Goal: Information Seeking & Learning: Check status

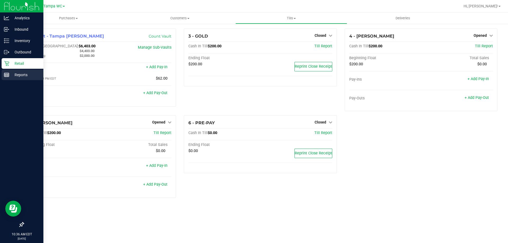
click at [8, 75] on icon at bounding box center [6, 74] width 5 height 5
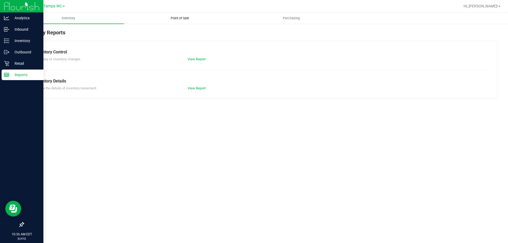
click at [178, 19] on span "Point of Sale" at bounding box center [180, 18] width 33 height 5
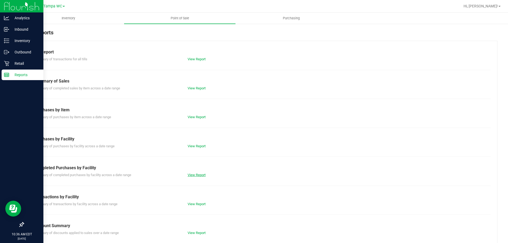
click at [188, 174] on link "View Report" at bounding box center [197, 175] width 18 height 4
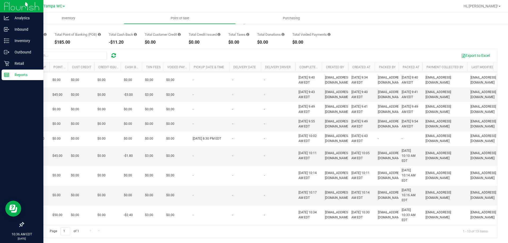
scroll to position [97, 190]
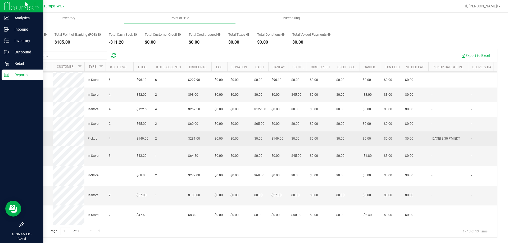
drag, startPoint x: 46, startPoint y: 161, endPoint x: 26, endPoint y: 163, distance: 19.9
click at [26, 146] on td "11826404" at bounding box center [38, 139] width 29 height 15
click at [27, 146] on td "11826404" at bounding box center [38, 139] width 29 height 15
drag, startPoint x: 52, startPoint y: 160, endPoint x: 85, endPoint y: 168, distance: 33.9
click at [85, 146] on tr "11826404 Pickup 4 $149.00 2 $281.00 $0.00 $0.00 $0.00 $0.00 $149.00 $0.00 $0.00…" at bounding box center [402, 139] width 757 height 15
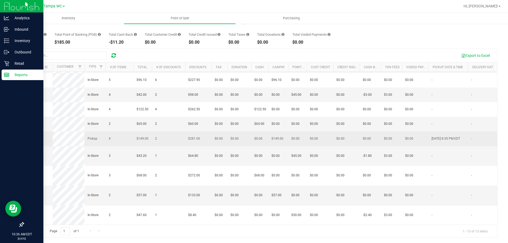
click at [34, 141] on span "11826404" at bounding box center [34, 138] width 15 height 5
click at [33, 141] on span "11826404" at bounding box center [34, 139] width 15 height 4
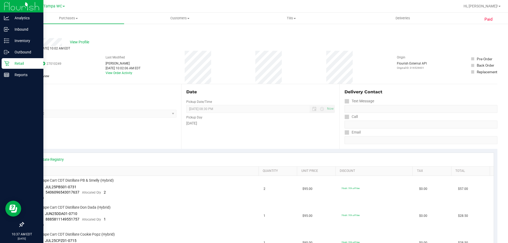
click at [52, 64] on span "27010249" at bounding box center [54, 63] width 15 height 5
click at [65, 80] on div "# 11826404 BioTrack ID: 27010249 Completed Needs review Last Modified [PERSON_N…" at bounding box center [260, 67] width 474 height 33
click at [56, 62] on span "27010249" at bounding box center [54, 63] width 15 height 5
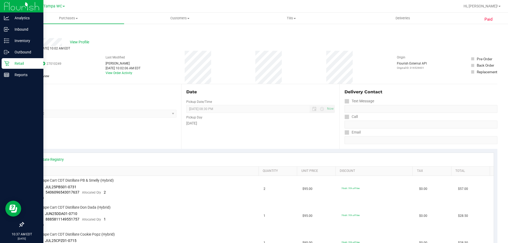
click at [74, 74] on div "# 11826404 BioTrack ID: 27010249 Completed Needs review Last Modified [PERSON_N…" at bounding box center [260, 67] width 474 height 33
click at [36, 58] on span "# 11826404" at bounding box center [33, 58] width 20 height 6
click at [52, 54] on div "# 11826404 BioTrack ID: 27010249 Completed Needs review" at bounding box center [42, 67] width 38 height 33
click at [60, 62] on span "27010249" at bounding box center [54, 63] width 15 height 5
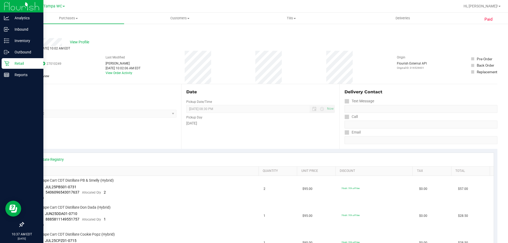
click at [51, 64] on span "27010249" at bounding box center [54, 63] width 15 height 5
click at [61, 70] on div "# 11826404 BioTrack ID: 27010249 Completed Needs review Last Modified [PERSON_N…" at bounding box center [260, 67] width 474 height 33
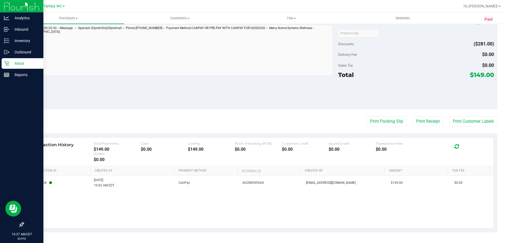
click at [146, 204] on div "11699804 [DATE] 10:02 AM EDT CanPay 4U2INEXE9A4I [EMAIL_ADDRESS][DOMAIN_NAME] $…" at bounding box center [260, 202] width 467 height 53
click at [148, 196] on div "11699804 [DATE] 10:02 AM EDT CanPay 4U2INEXE9A4I [EMAIL_ADDRESS][DOMAIN_NAME] $…" at bounding box center [260, 202] width 467 height 53
click at [205, 208] on div "11699804 [DATE] 10:02 AM EDT CanPay 4U2INEXE9A4I [EMAIL_ADDRESS][DOMAIN_NAME] $…" at bounding box center [260, 202] width 467 height 53
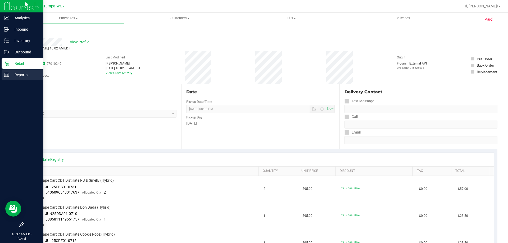
click at [7, 74] on line at bounding box center [6, 74] width 5 height 0
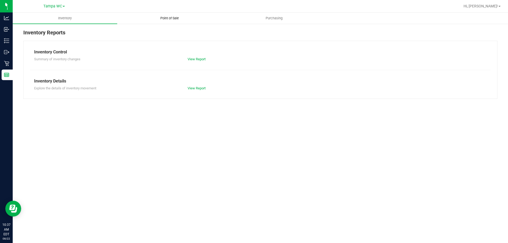
click at [163, 20] on span "Point of Sale" at bounding box center [169, 18] width 33 height 5
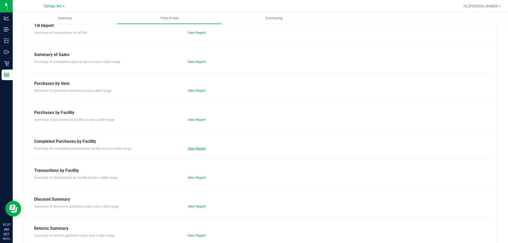
click at [188, 149] on link "View Report" at bounding box center [197, 149] width 18 height 4
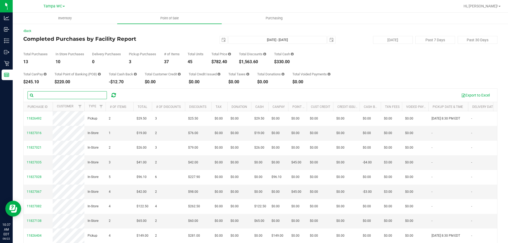
click at [42, 96] on input "text" at bounding box center [67, 95] width 79 height 8
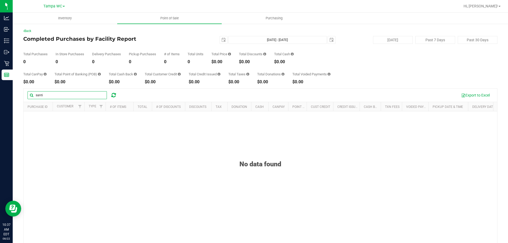
type input "[PERSON_NAME]"
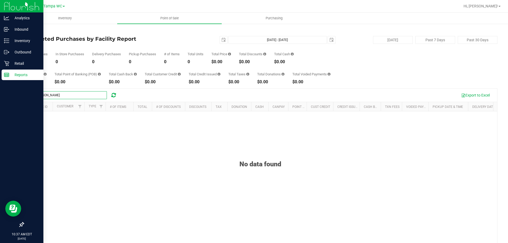
drag, startPoint x: 68, startPoint y: 96, endPoint x: 10, endPoint y: 93, distance: 58.3
click at [10, 94] on div "Analytics Inbound Inventory Outbound Retail Reports 10:37 AM EDT [DATE] 08/22 T…" at bounding box center [254, 121] width 508 height 243
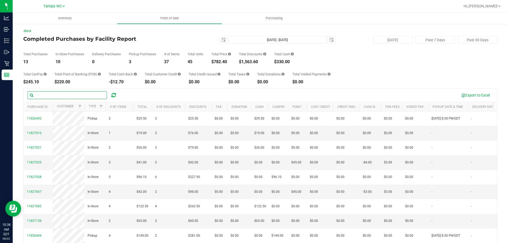
click at [66, 95] on input "text" at bounding box center [67, 95] width 79 height 8
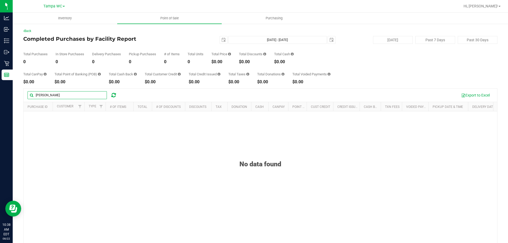
type input "[PERSON_NAME]"
click at [222, 41] on span "select" at bounding box center [224, 40] width 4 height 4
click at [184, 44] on div "[DATE] [DATE] - [DATE] [DATE]" at bounding box center [258, 40] width 162 height 8
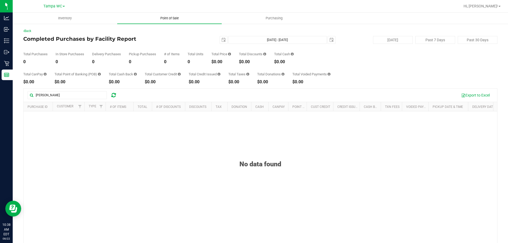
click at [167, 16] on span "Point of Sale" at bounding box center [169, 18] width 33 height 5
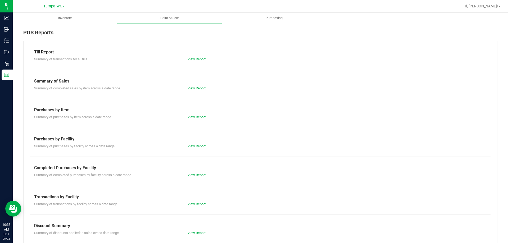
click at [188, 200] on div "Summary of transactions by facility across a date range View Report" at bounding box center [260, 203] width 461 height 7
click at [190, 204] on link "View Report" at bounding box center [197, 204] width 18 height 4
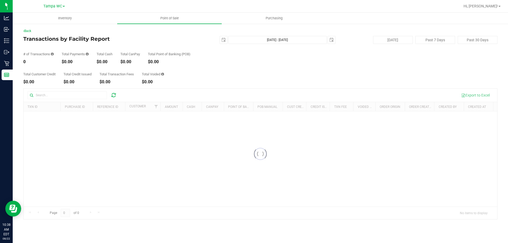
click at [52, 93] on div at bounding box center [261, 154] width 474 height 131
click at [52, 96] on div at bounding box center [261, 154] width 474 height 131
click at [53, 95] on div at bounding box center [261, 154] width 474 height 131
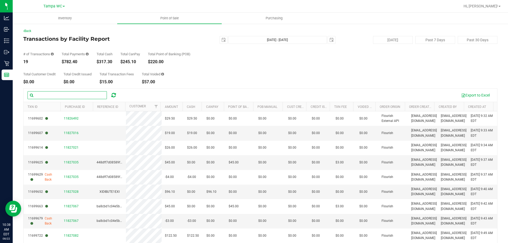
click at [54, 94] on input "text" at bounding box center [67, 95] width 79 height 8
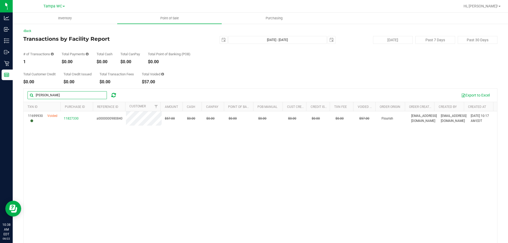
type input "[PERSON_NAME]"
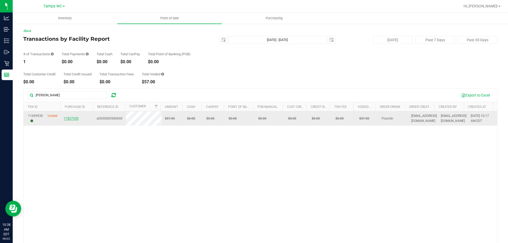
click at [74, 119] on span "11827330" at bounding box center [71, 119] width 15 height 4
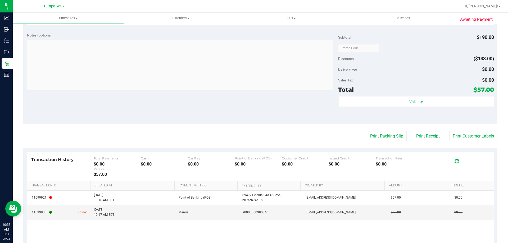
scroll to position [214, 0]
